Goal: Information Seeking & Learning: Learn about a topic

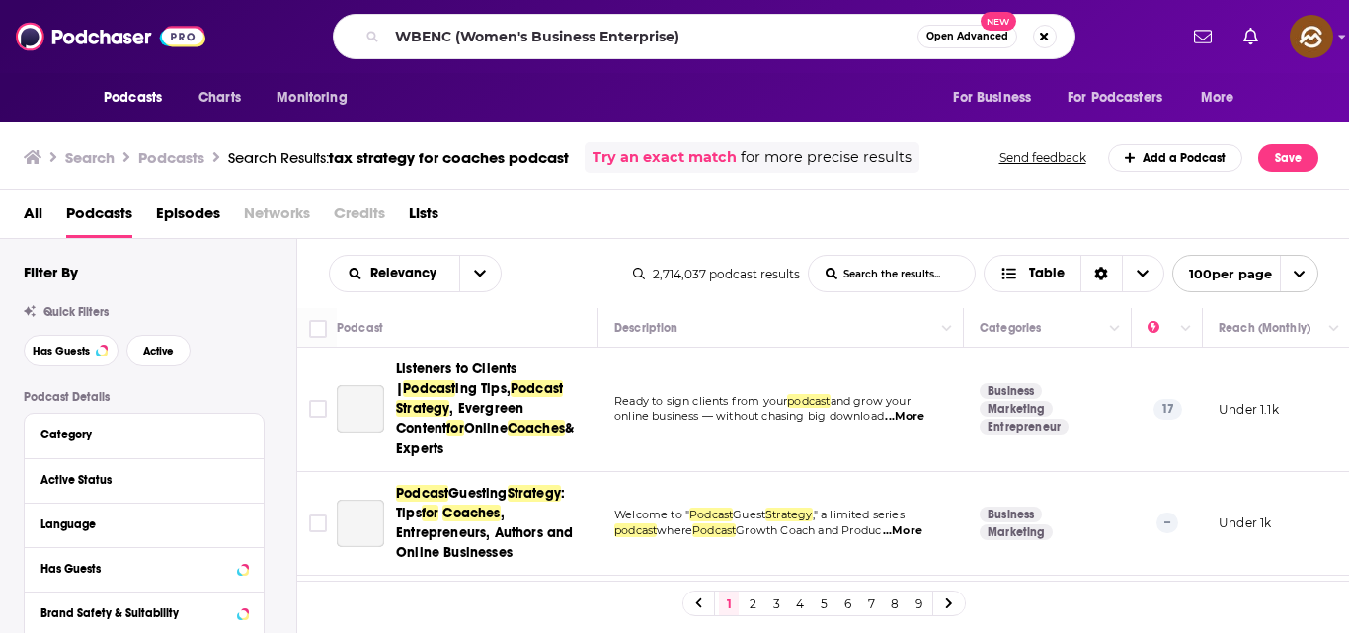
scroll to position [745, 0]
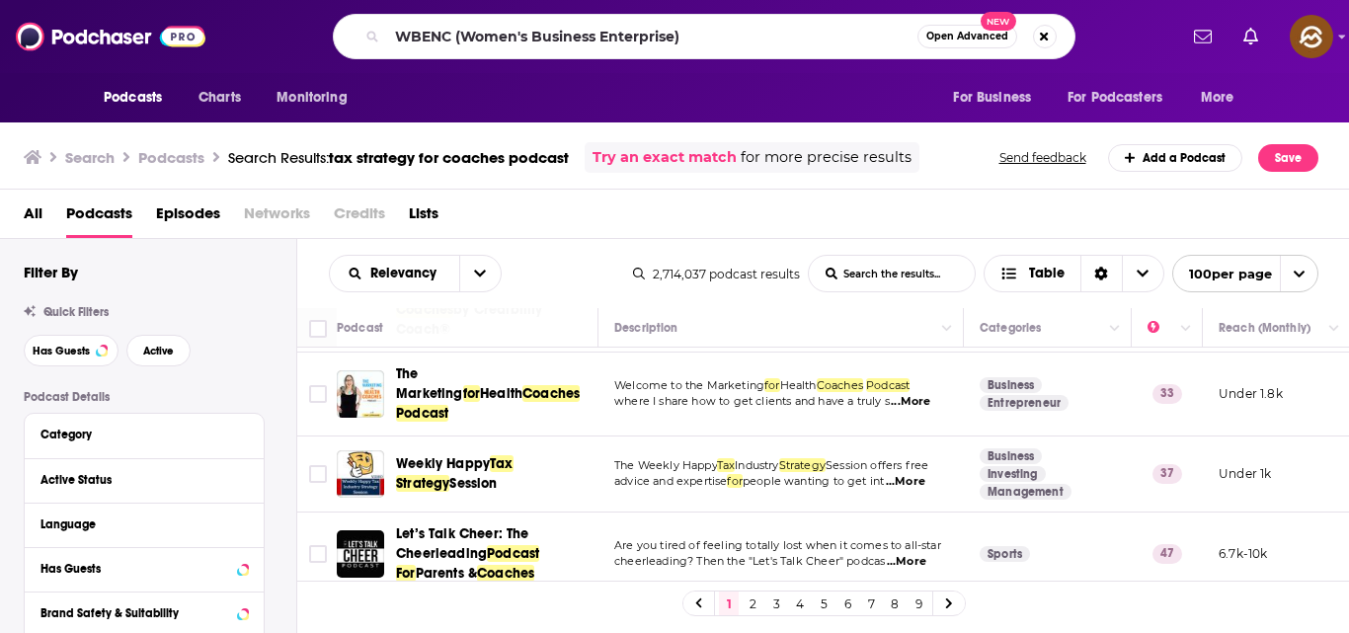
type input "WBENC (Women's Business Enterprise)"
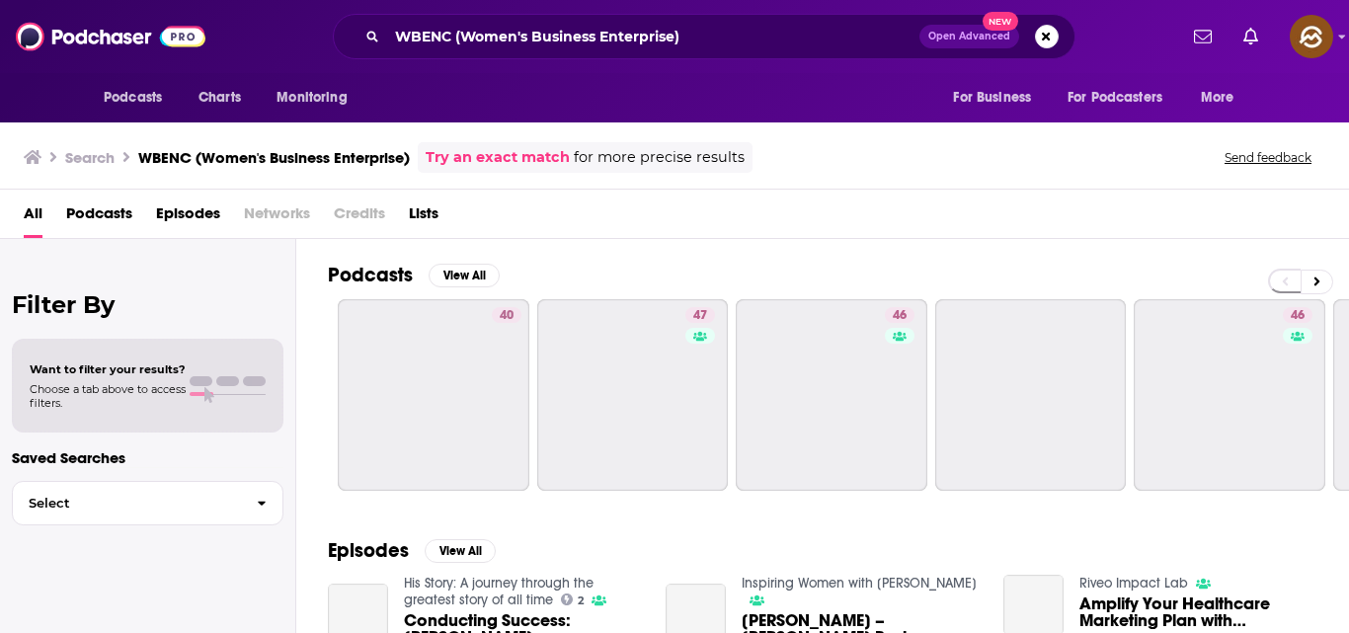
click at [534, 409] on ul "40 47 46 46 31 83" at bounding box center [1130, 395] width 1585 height 192
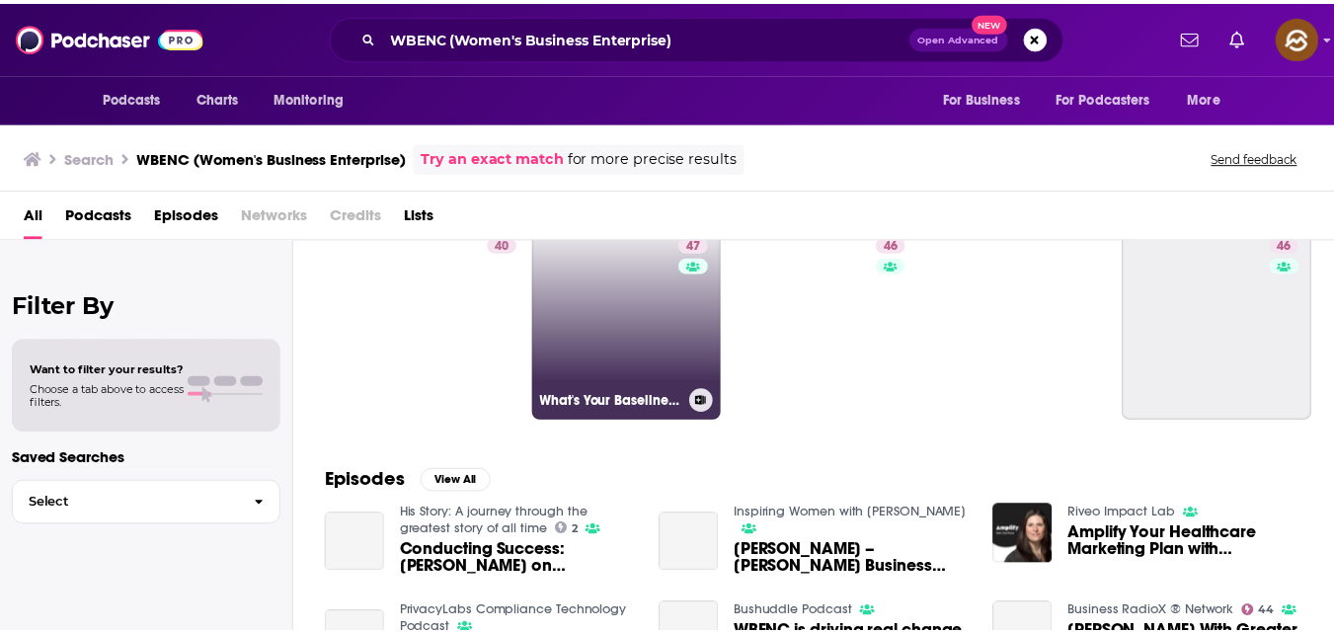
scroll to position [69, 0]
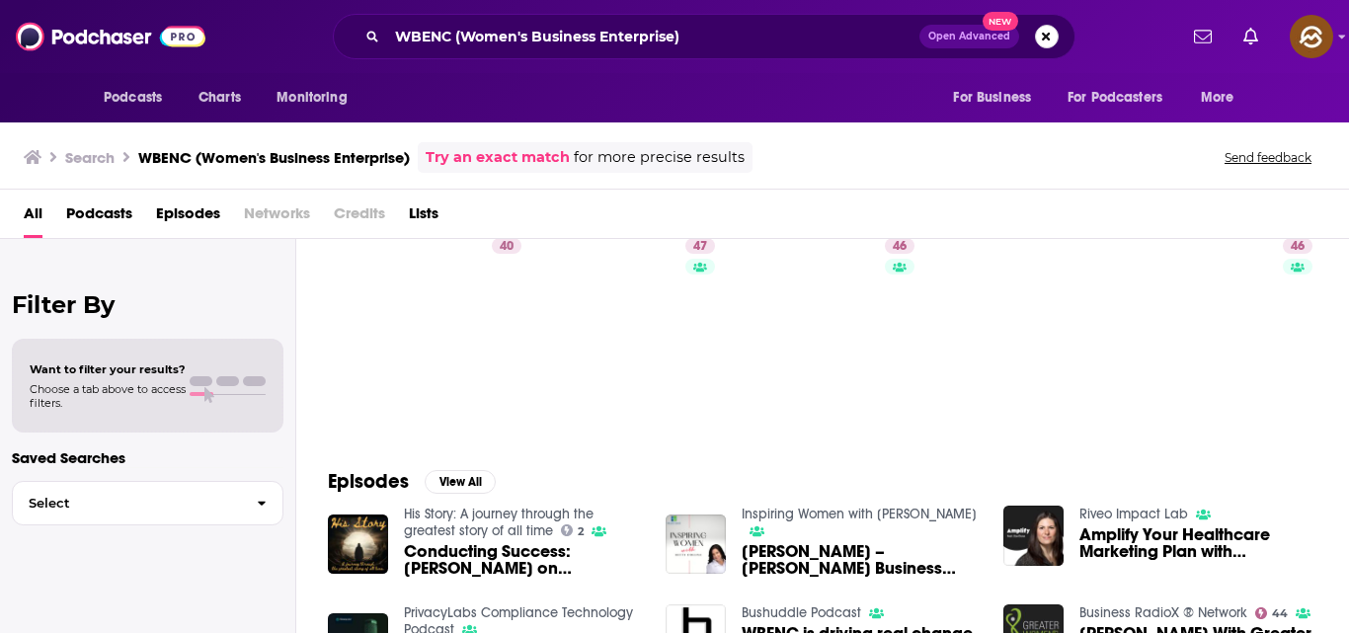
click at [1044, 37] on button "Search podcasts, credits, & more..." at bounding box center [1047, 37] width 24 height 24
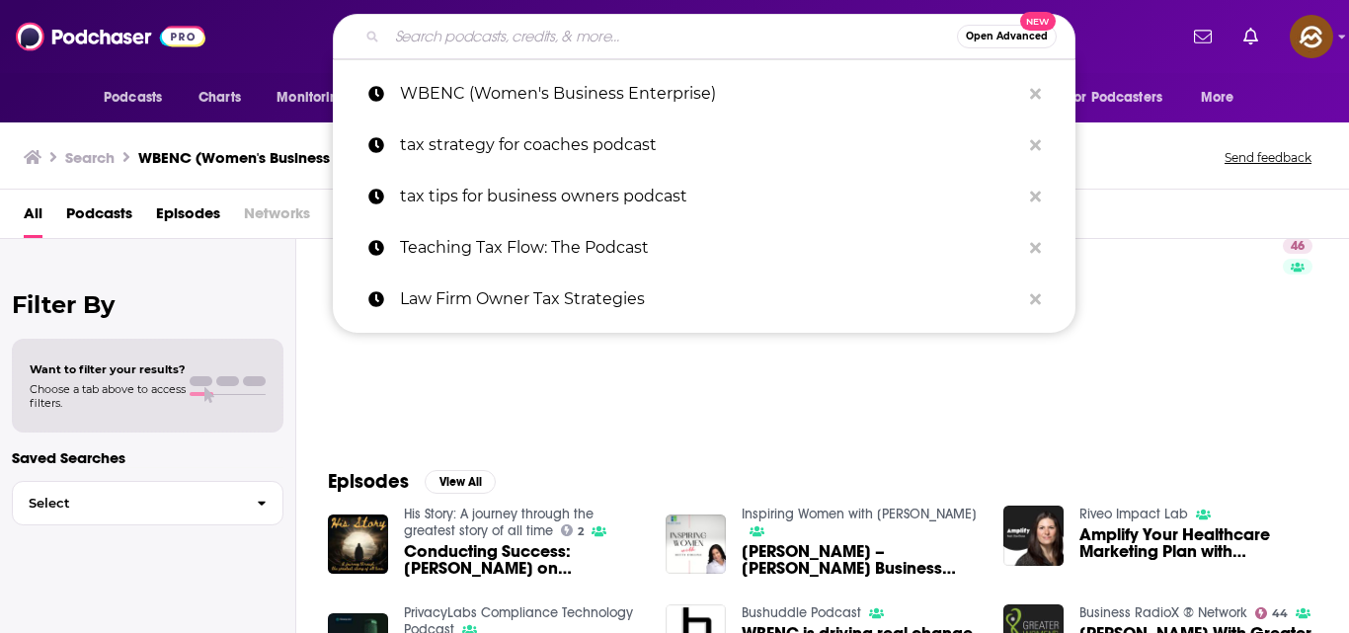
paste input "Coffee Milk Podcast"
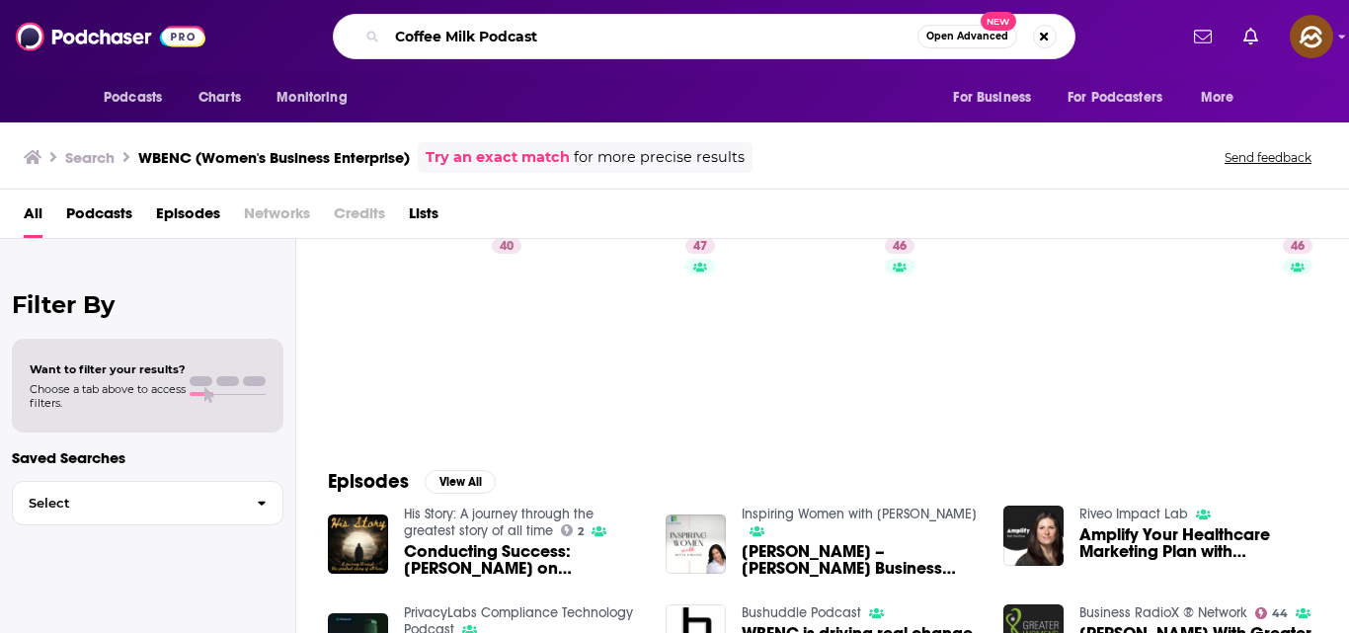
type input "Coffee Milk Podcast"
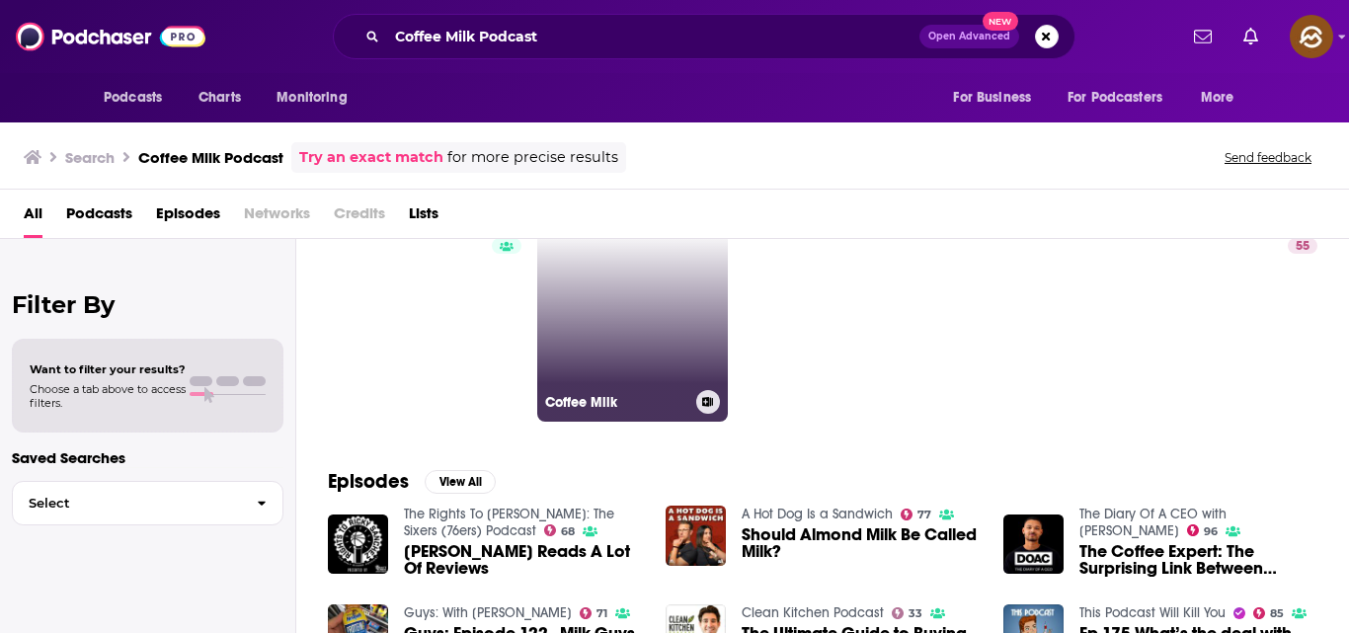
click at [654, 353] on link "Coffee Milk" at bounding box center [633, 326] width 192 height 192
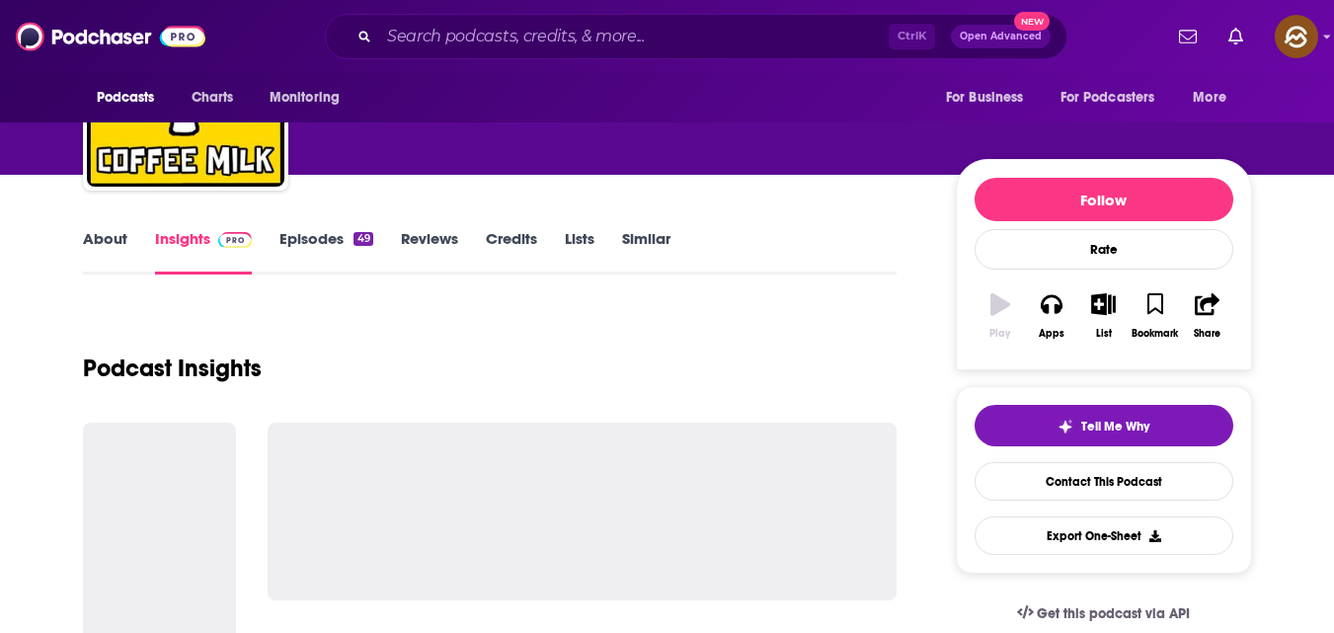
scroll to position [151, 0]
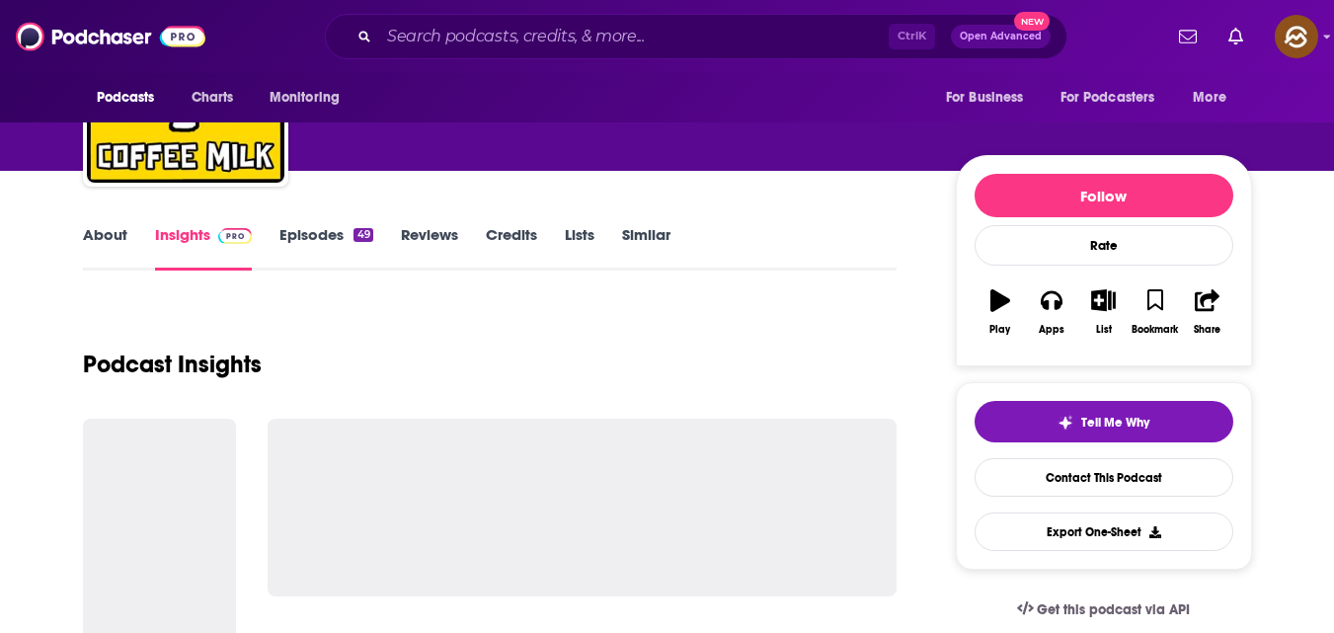
click at [317, 233] on link "Episodes 49" at bounding box center [325, 247] width 93 height 45
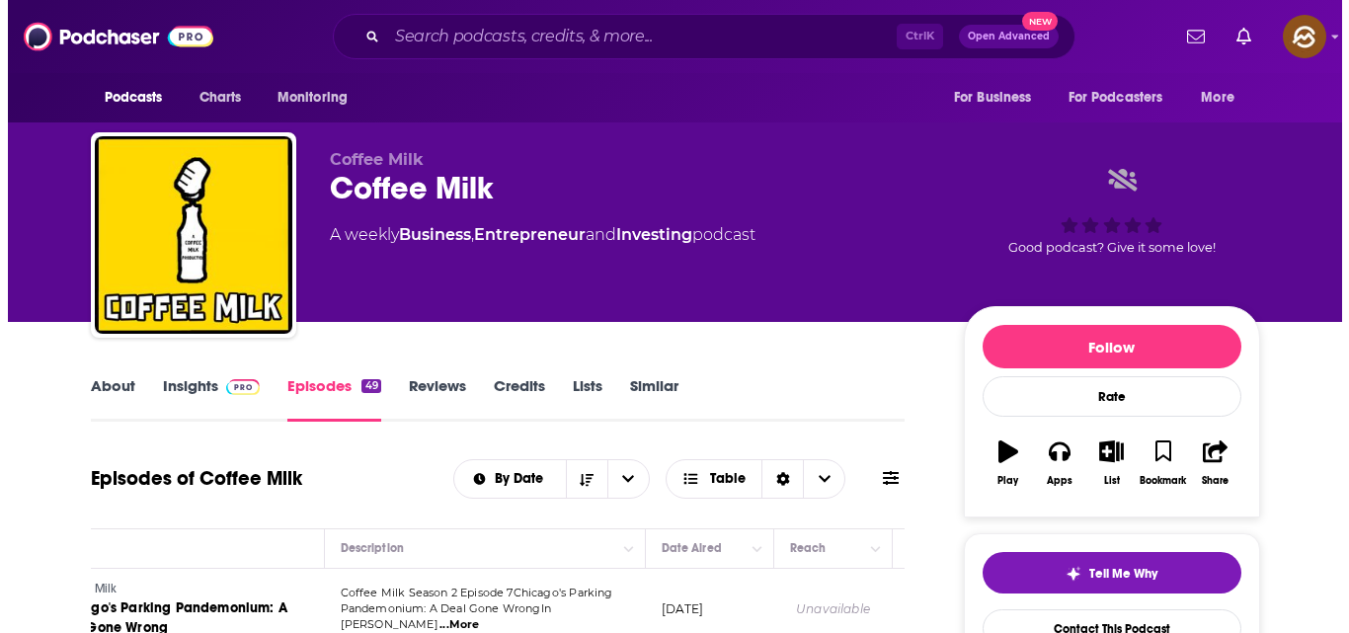
scroll to position [0, 162]
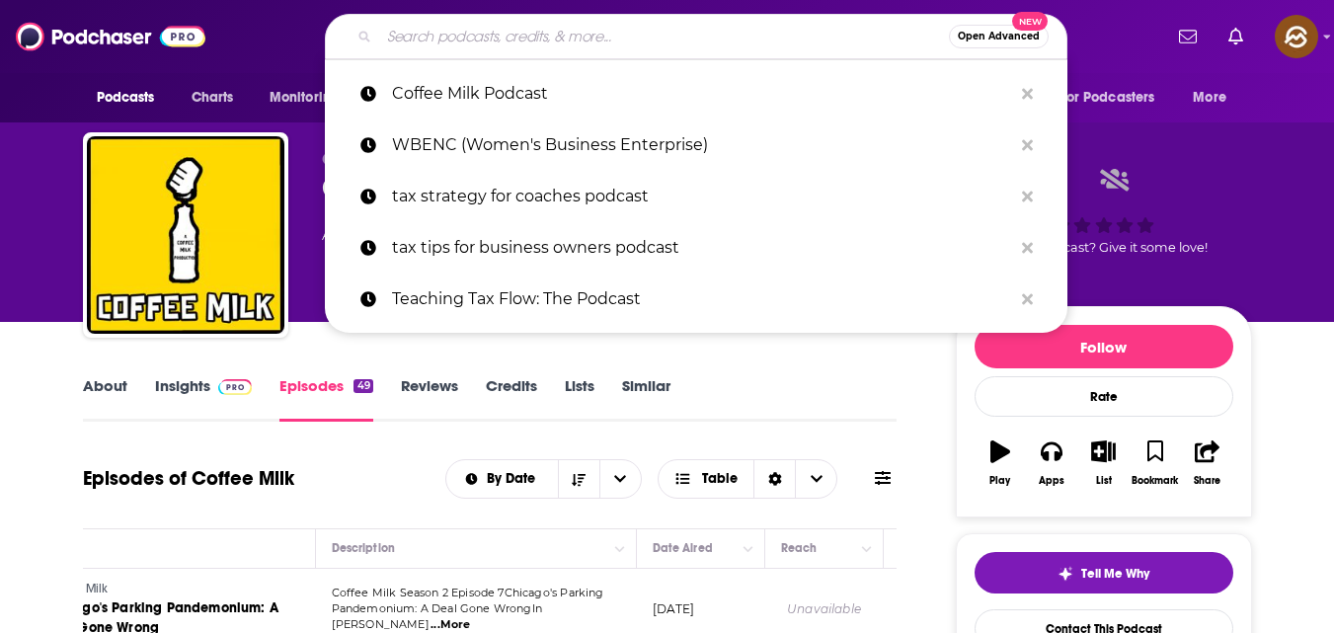
click at [551, 49] on input "Search podcasts, credits, & more..." at bounding box center [664, 37] width 570 height 32
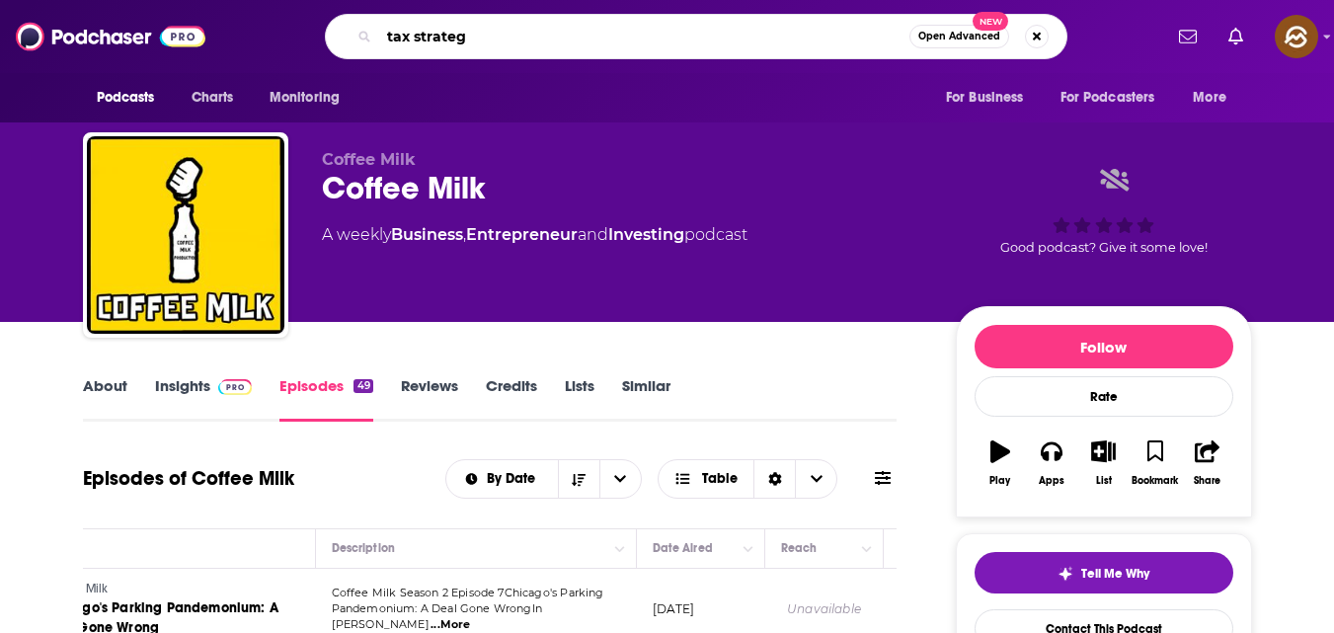
type input "tax strategy"
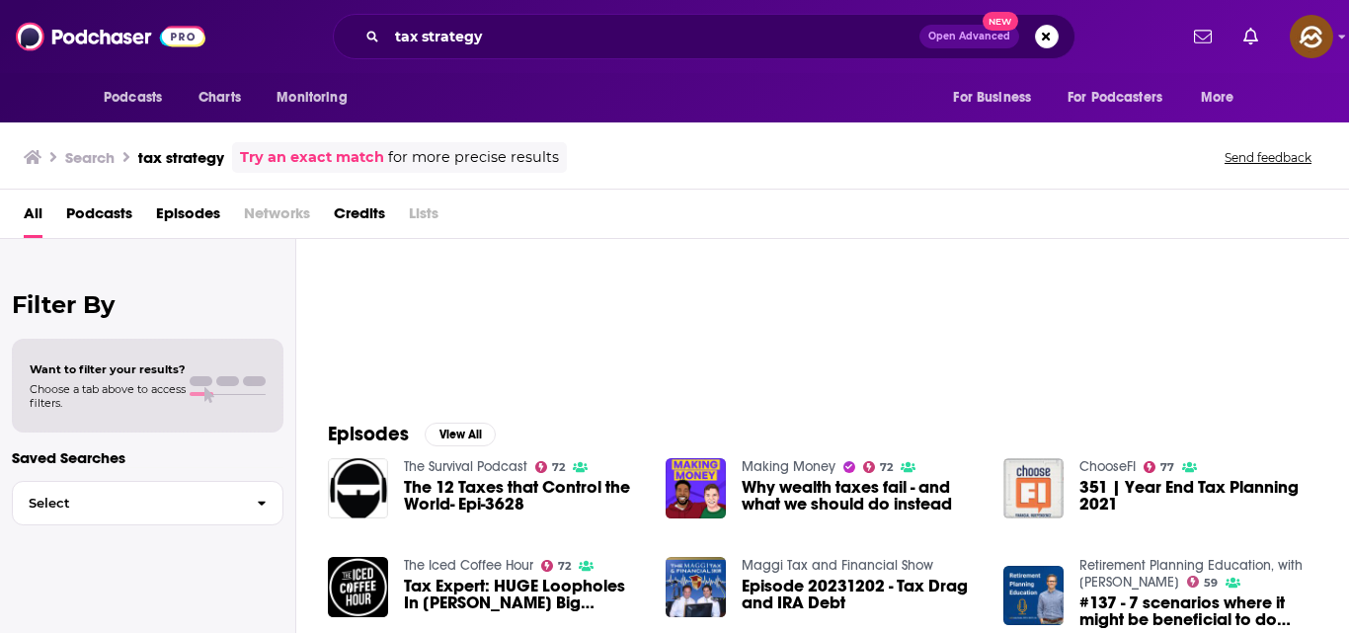
scroll to position [117, 0]
click at [90, 208] on span "Podcasts" at bounding box center [99, 217] width 66 height 40
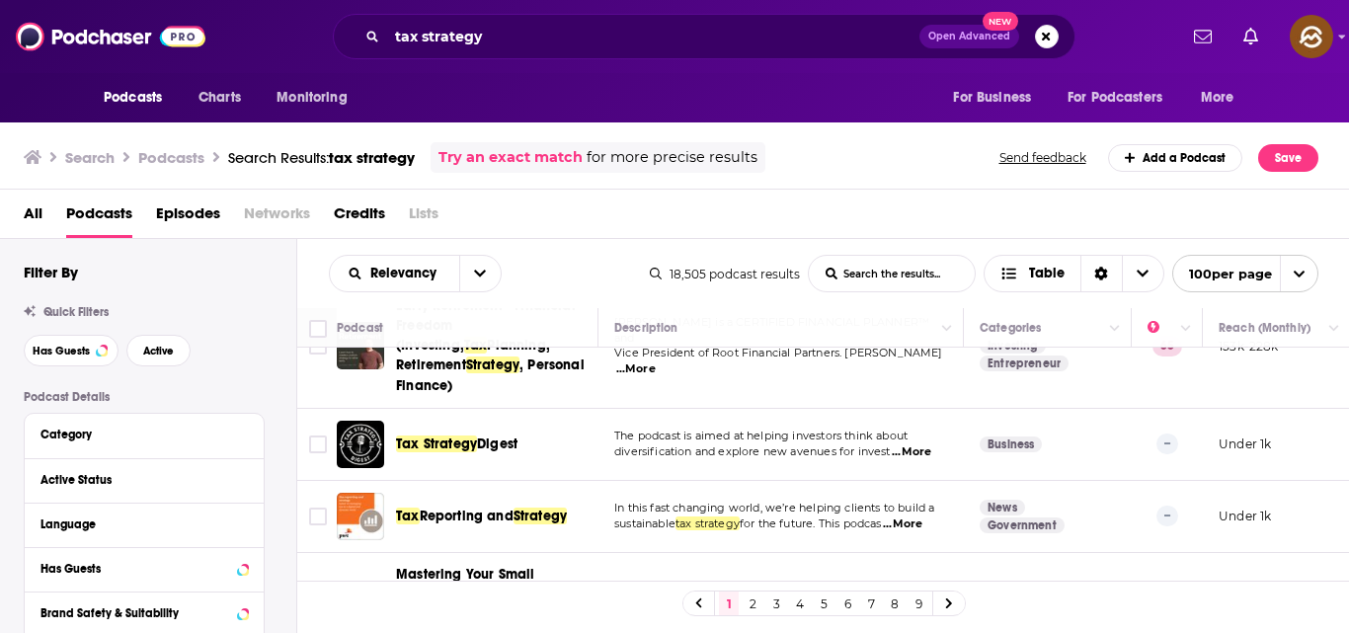
scroll to position [144, 0]
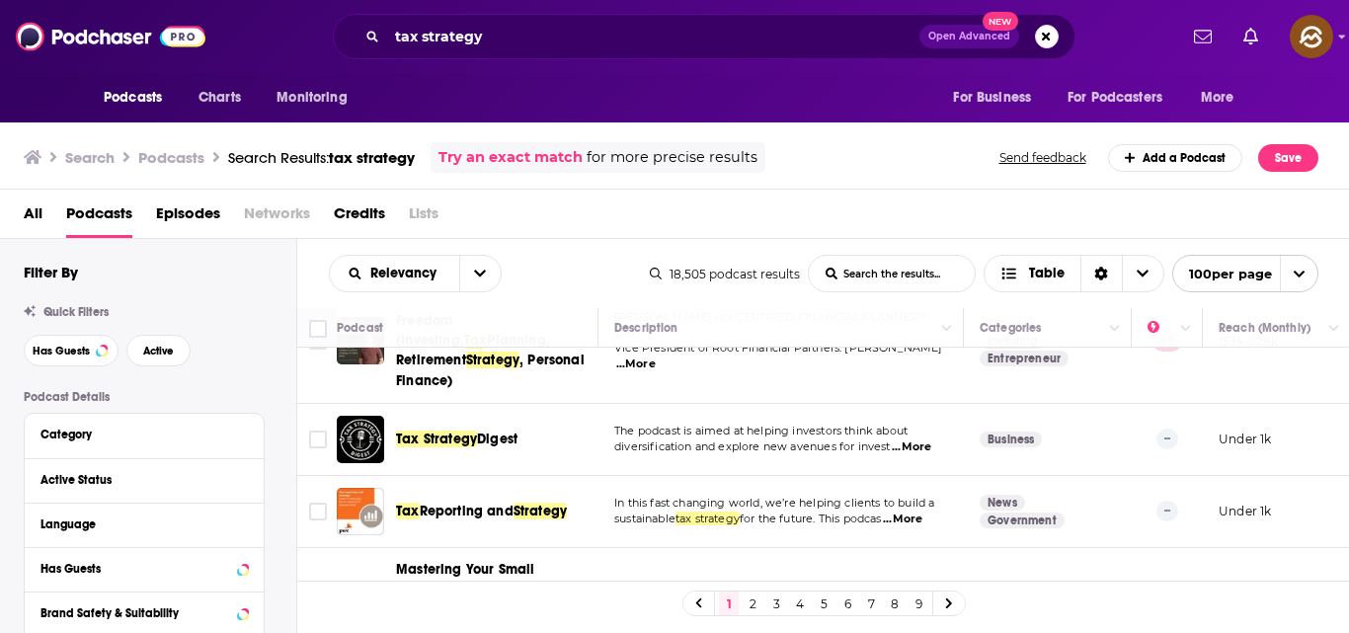
click at [905, 439] on span "...More" at bounding box center [910, 447] width 39 height 16
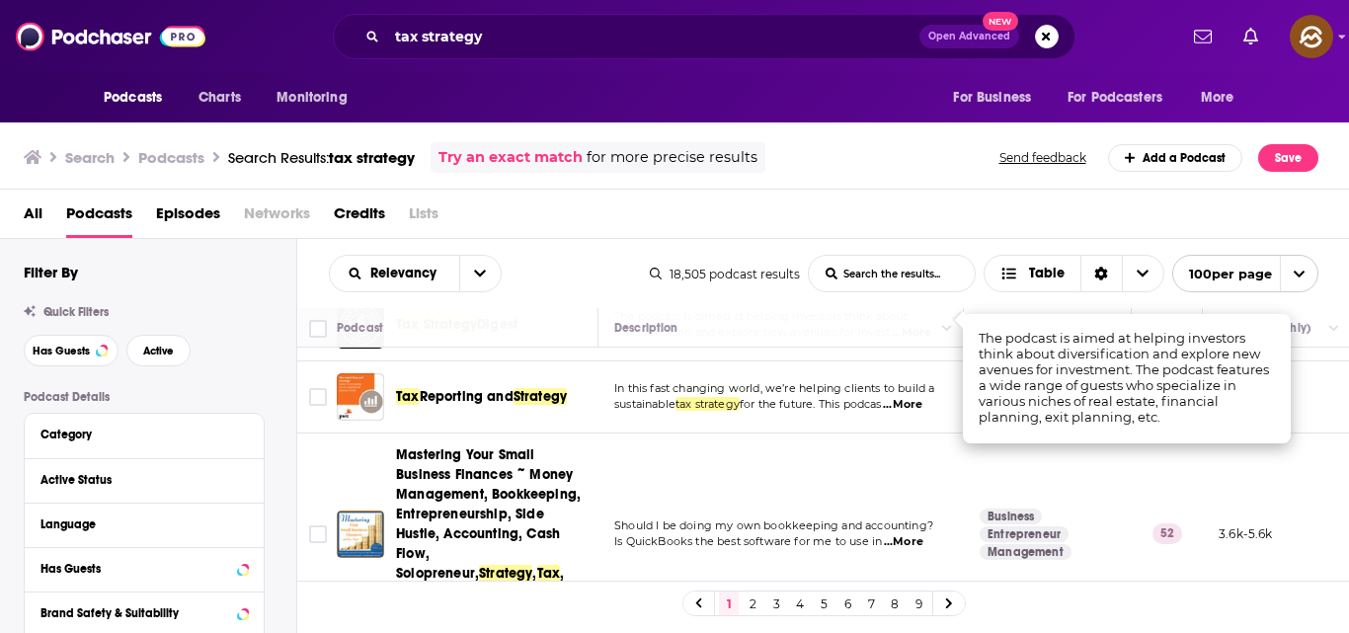
scroll to position [259, 0]
click at [909, 397] on span "...More" at bounding box center [902, 405] width 39 height 16
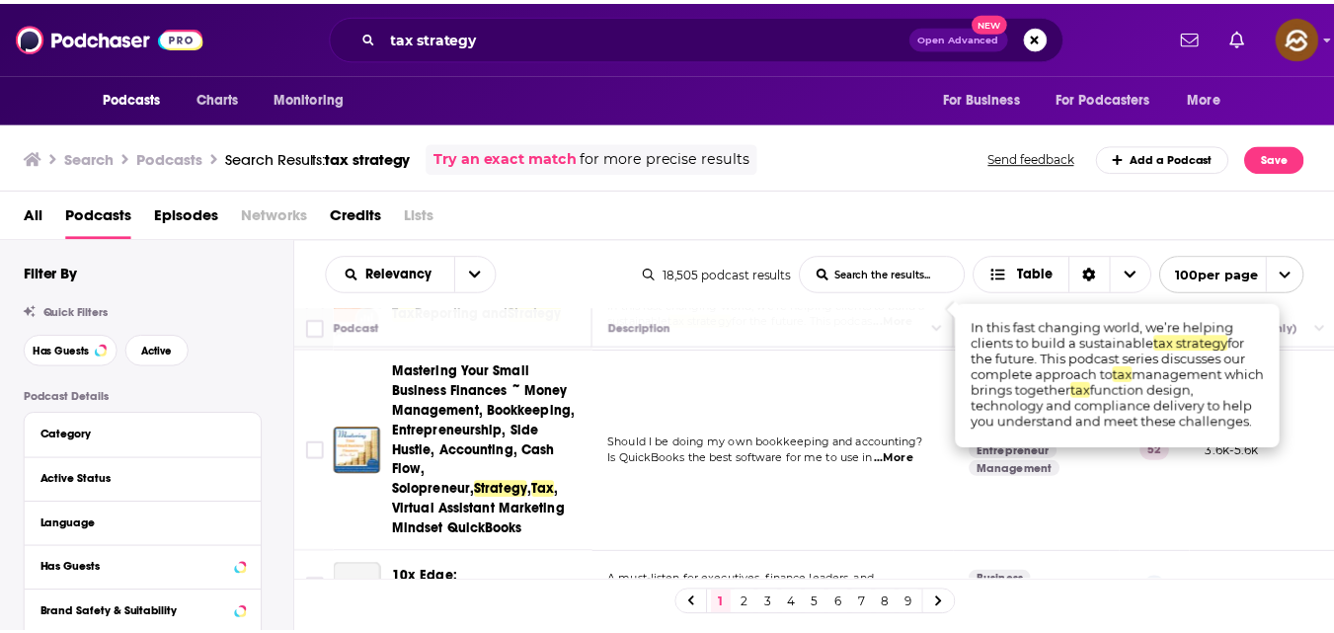
scroll to position [342, 0]
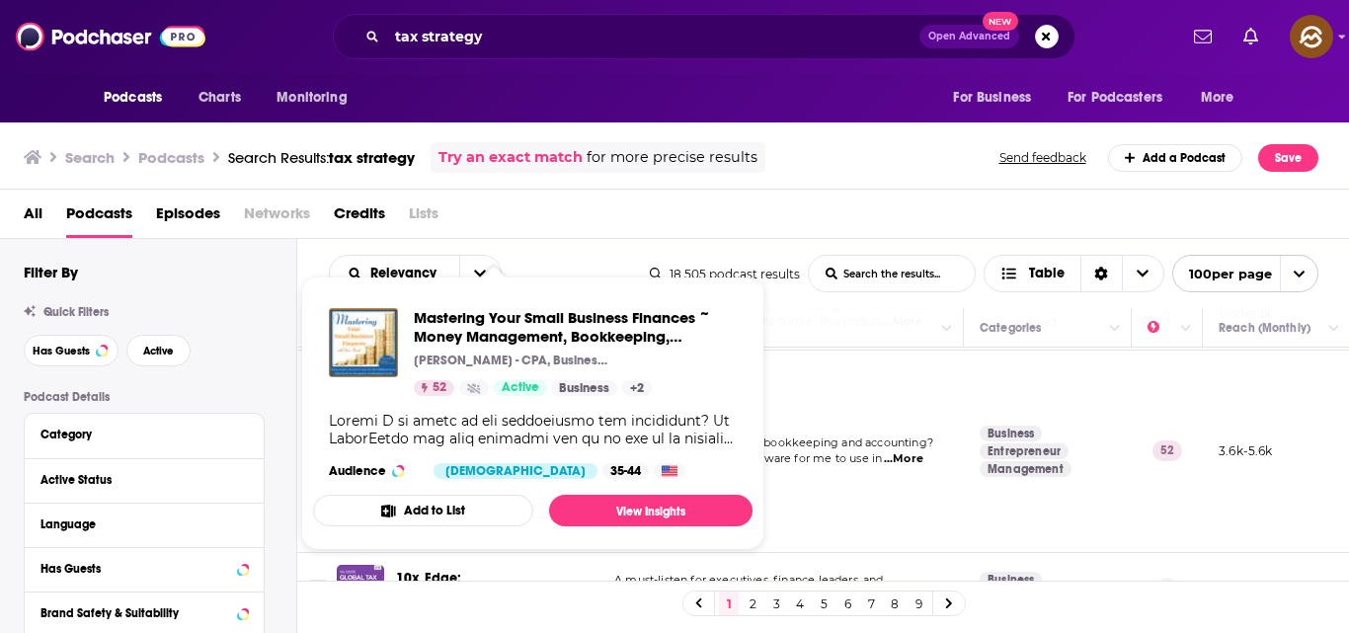
click at [525, 396] on div "Mastering Your Small Business Finances ~ Money Management, Bookkeeping, Entrepr…" at bounding box center [532, 393] width 439 height 202
click at [445, 314] on span "Mastering Your Small Business Finances ~ Money Management, Bookkeeping, Entrepr…" at bounding box center [575, 327] width 323 height 38
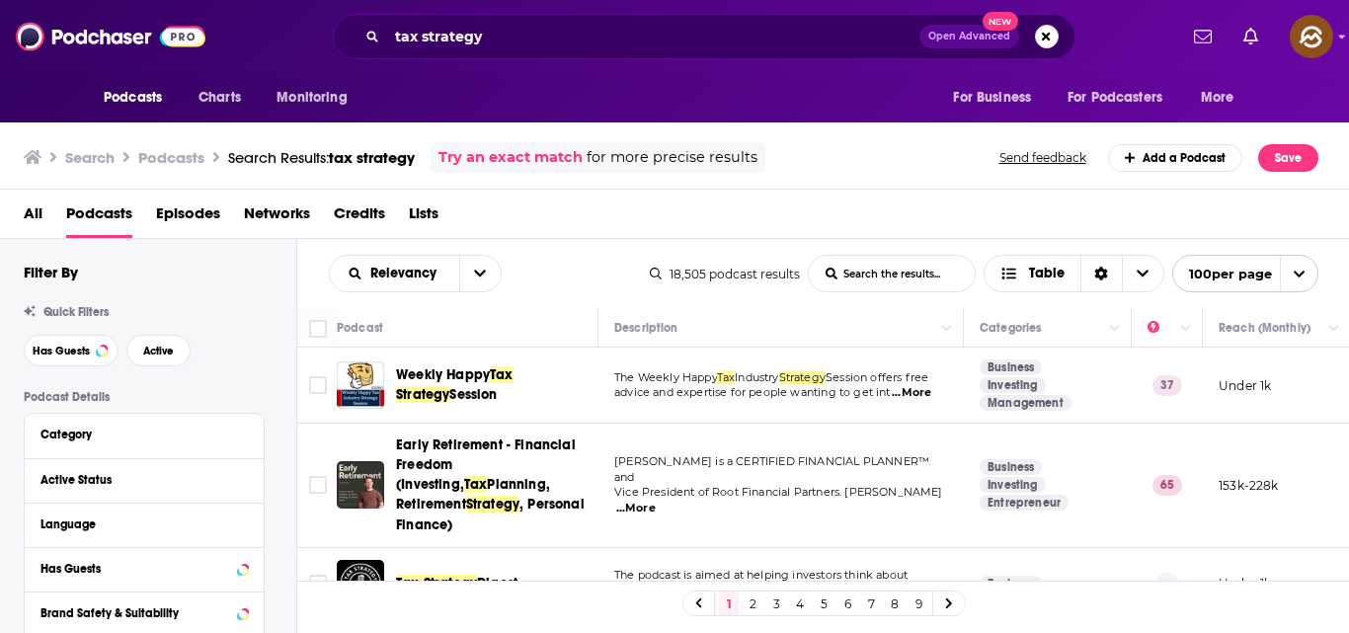
click at [587, 209] on div "All Podcasts Episodes Networks Credits Lists" at bounding box center [679, 217] width 1310 height 40
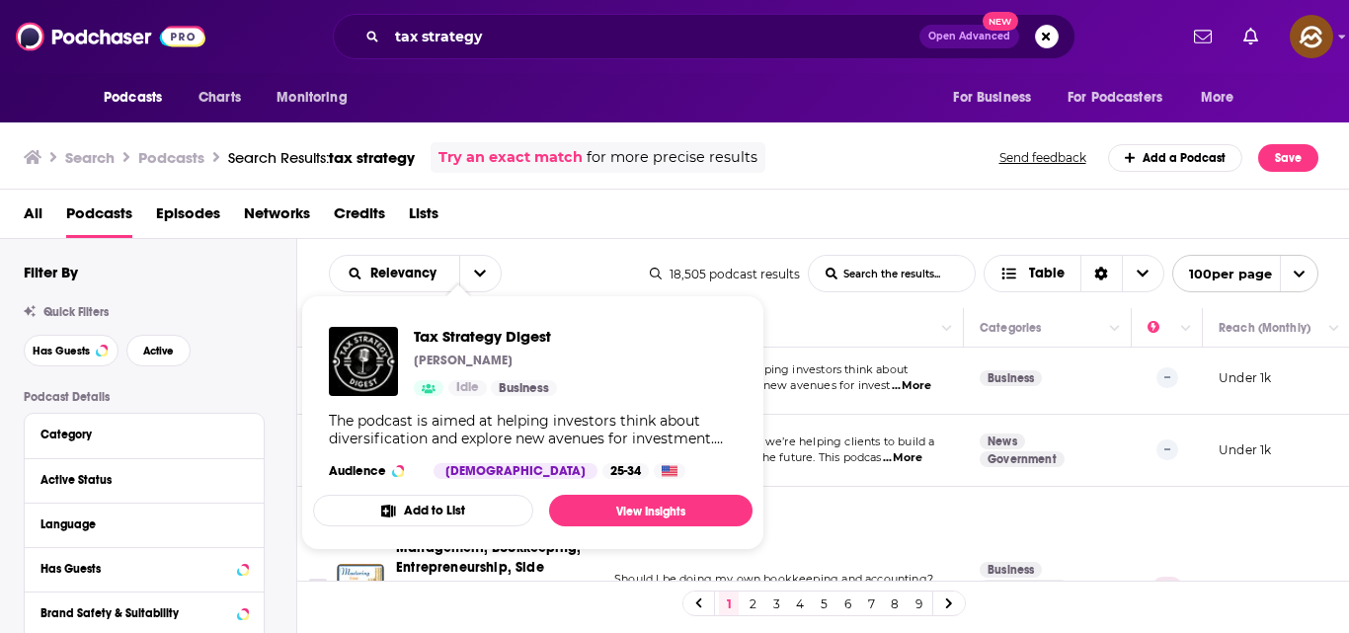
scroll to position [206, 0]
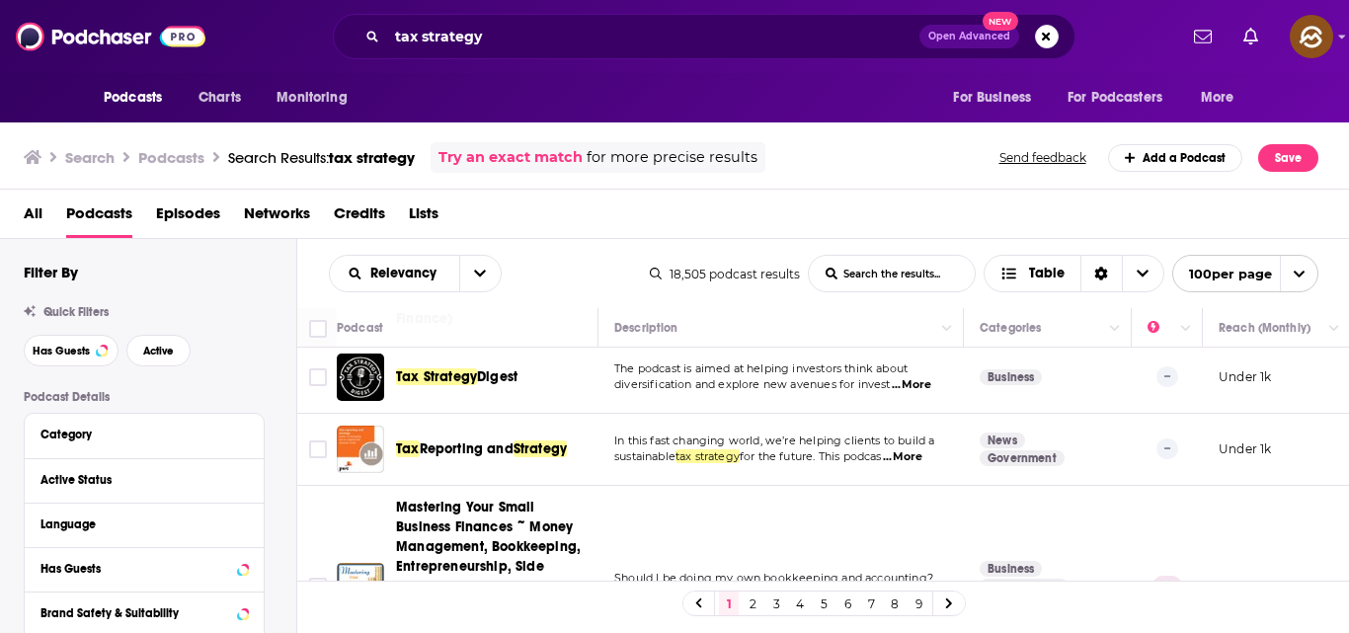
click at [834, 377] on span "diversification and explore new avenues for invest" at bounding box center [752, 384] width 276 height 14
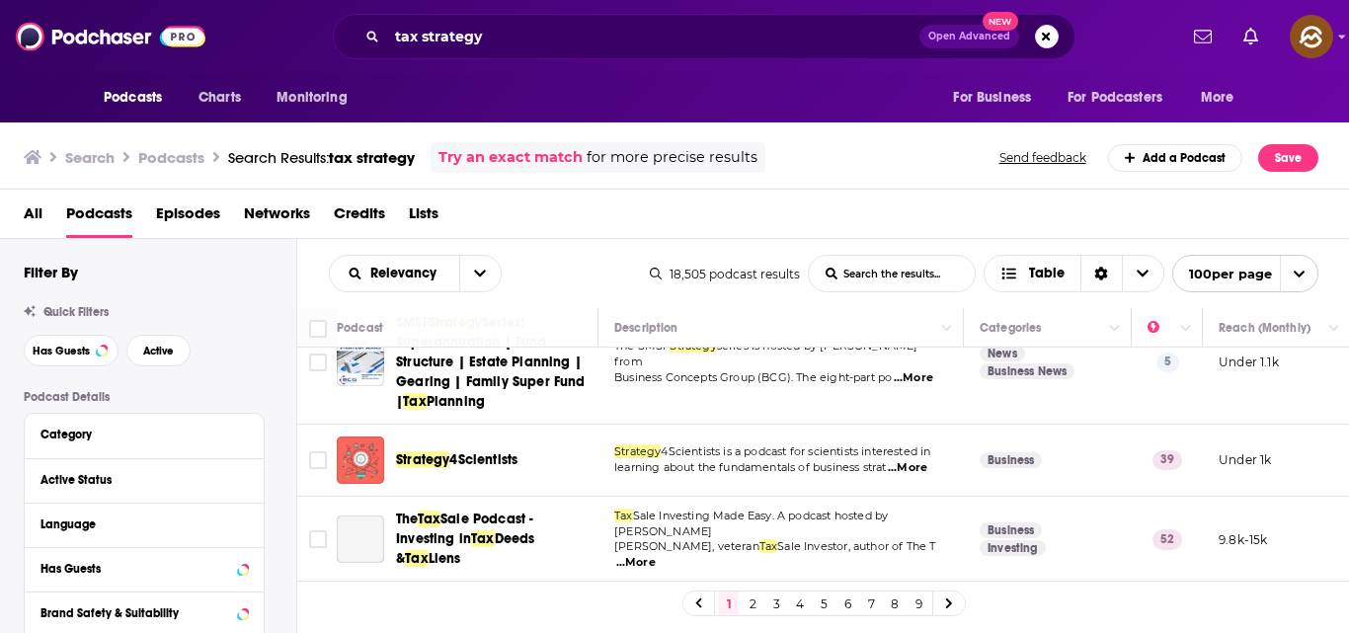
scroll to position [961, 0]
